Goal: Communication & Community: Answer question/provide support

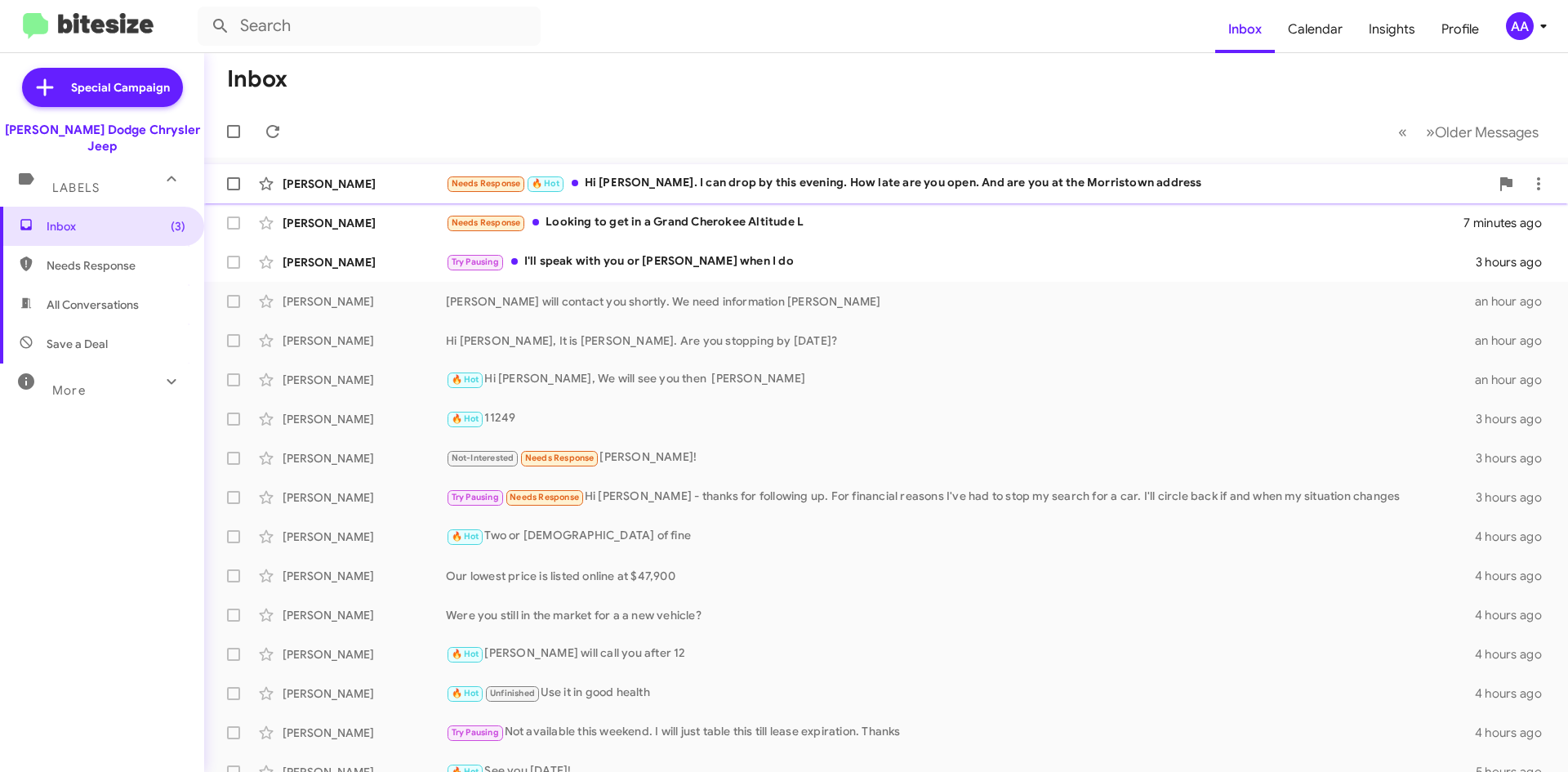
click at [964, 181] on div "Needs Response 🔥 Hot Hi Patti. I can drop by this evening. How late are you ope…" at bounding box center [968, 184] width 1044 height 19
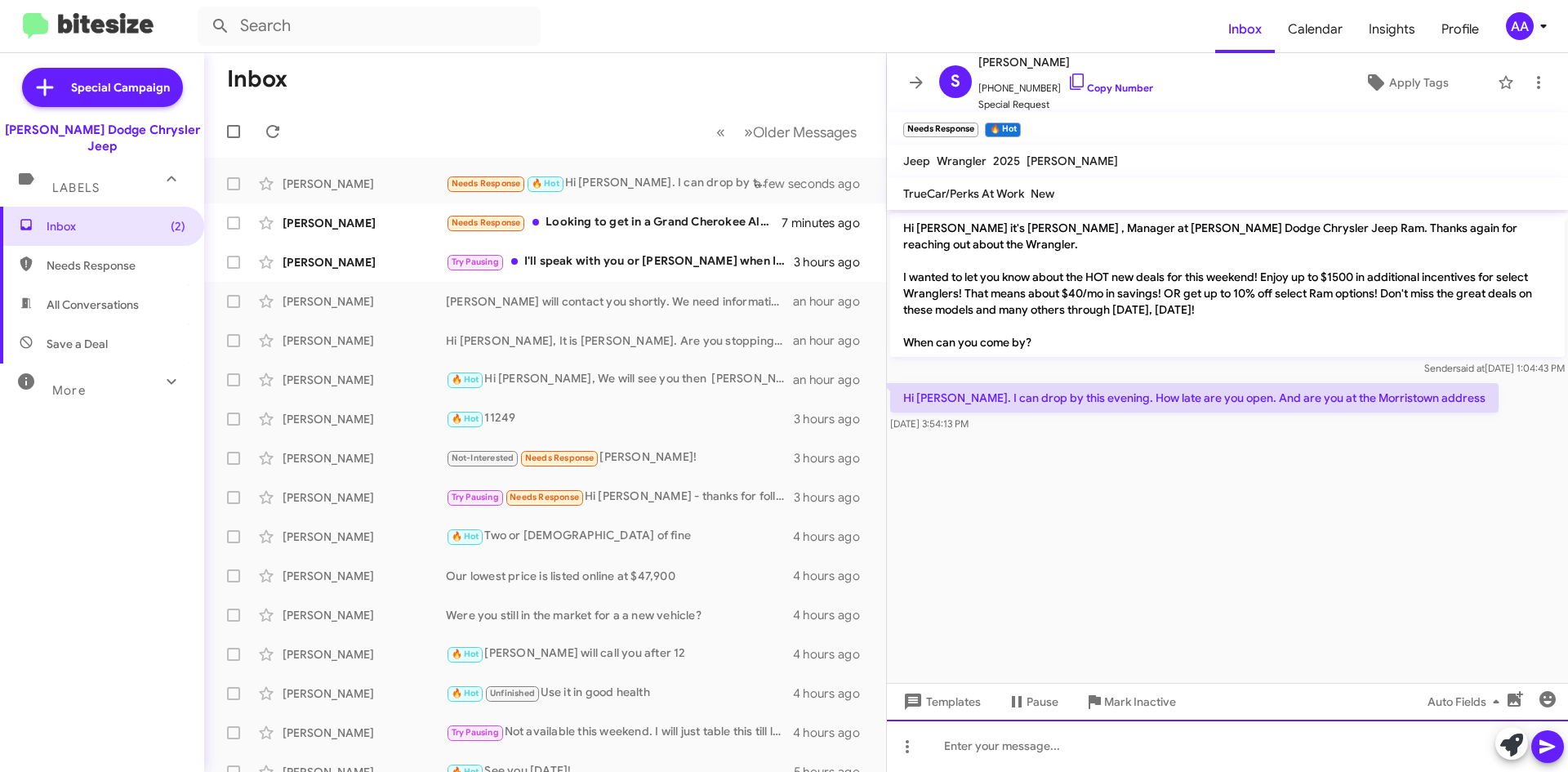
click at [967, 746] on div at bounding box center [1226, 745] width 681 height 52
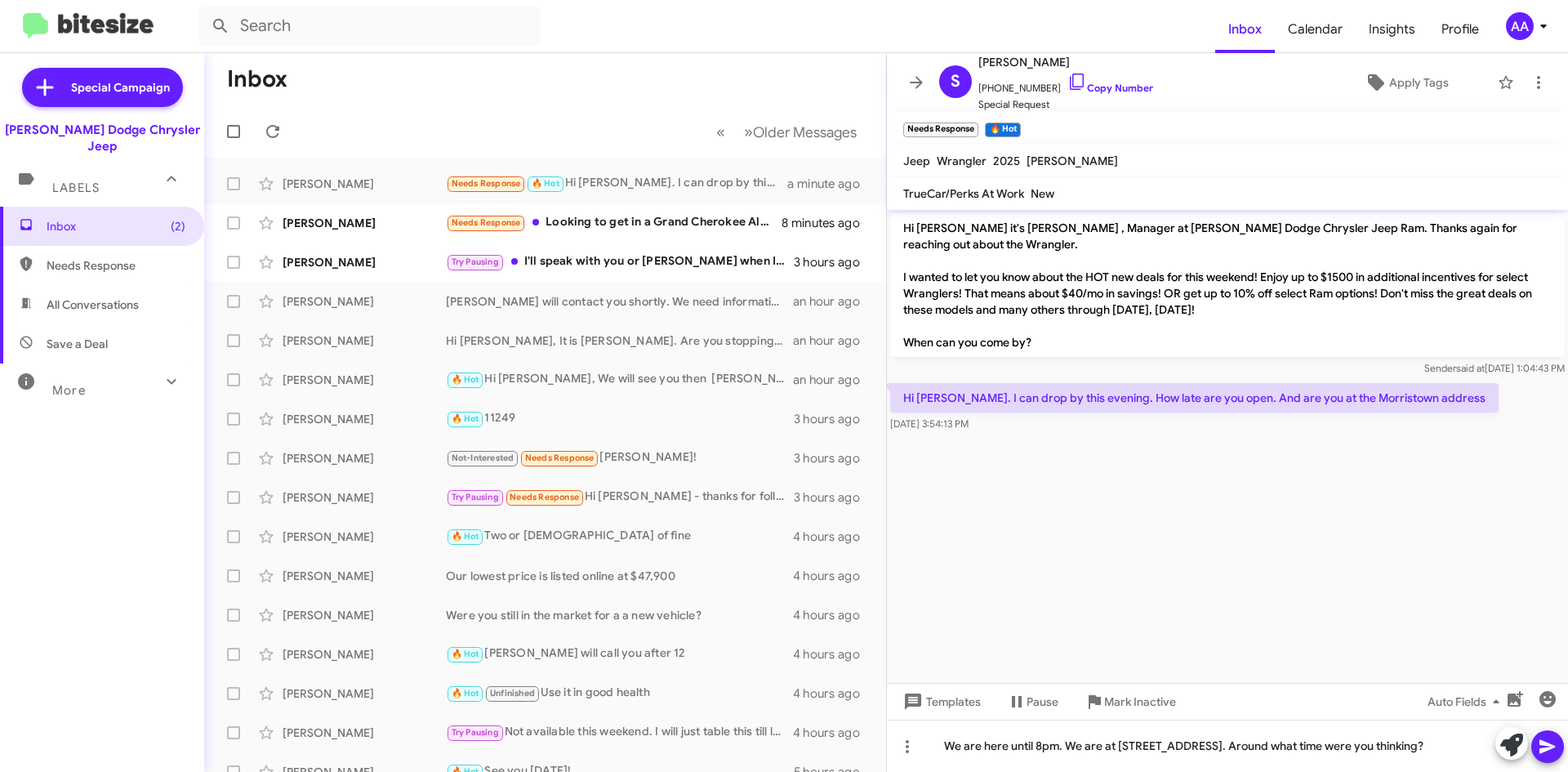
click at [1543, 744] on icon at bounding box center [1547, 746] width 15 height 14
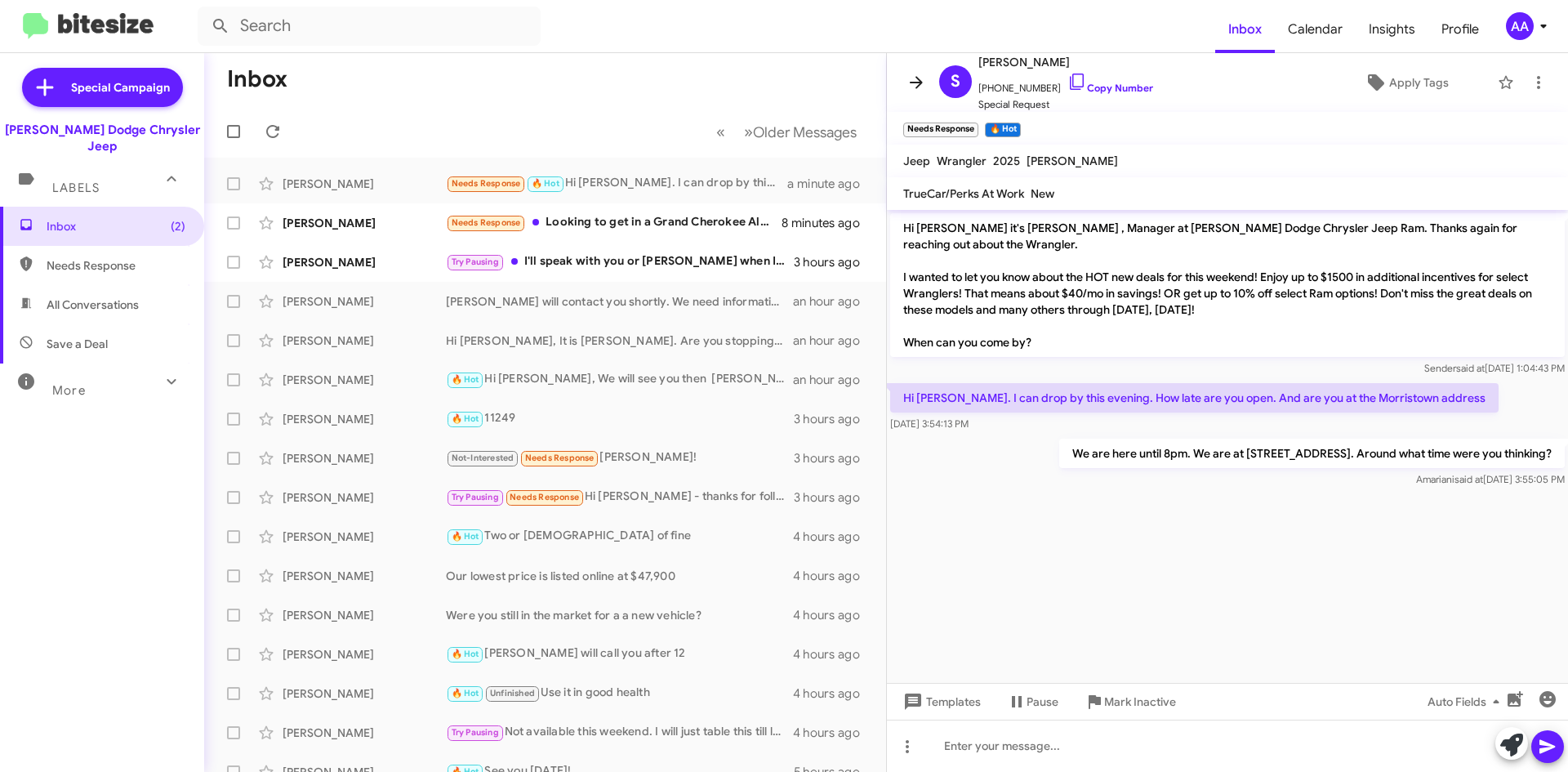
click at [923, 76] on icon at bounding box center [915, 82] width 20 height 20
